Goal: Find specific page/section: Find specific page/section

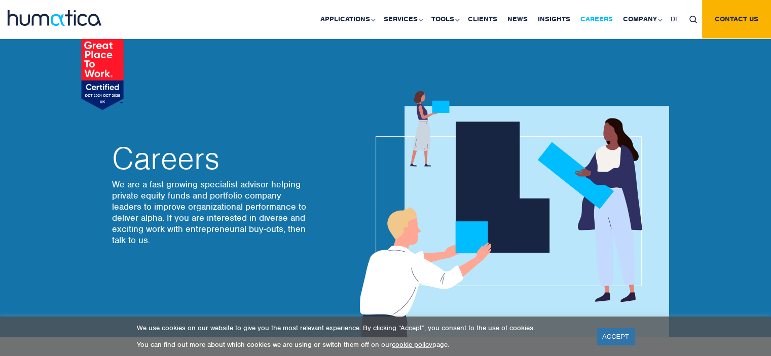
click at [605, 19] on link "Careers" at bounding box center [596, 19] width 43 height 39
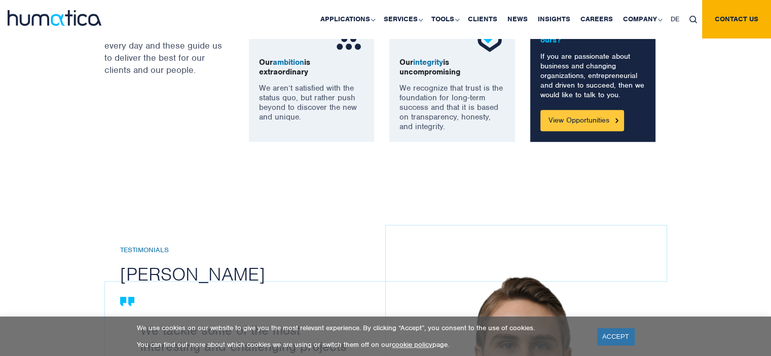
click at [572, 120] on link "View Opportunities" at bounding box center [582, 120] width 84 height 21
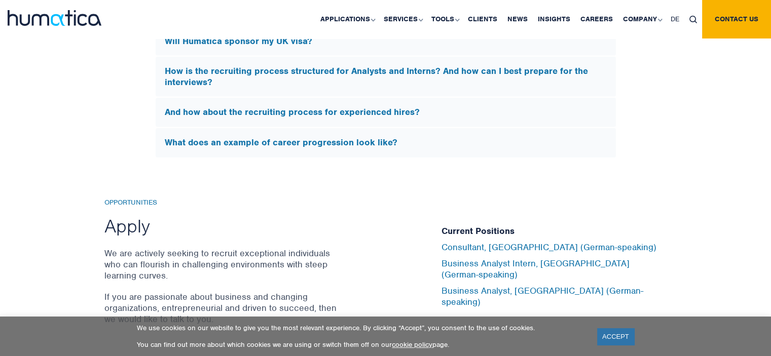
scroll to position [3072, 0]
